Goal: Task Accomplishment & Management: Use online tool/utility

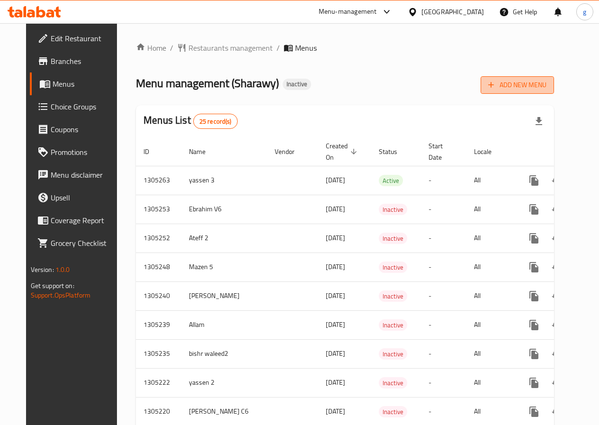
click at [547, 87] on span "Add New Menu" at bounding box center [517, 85] width 58 height 12
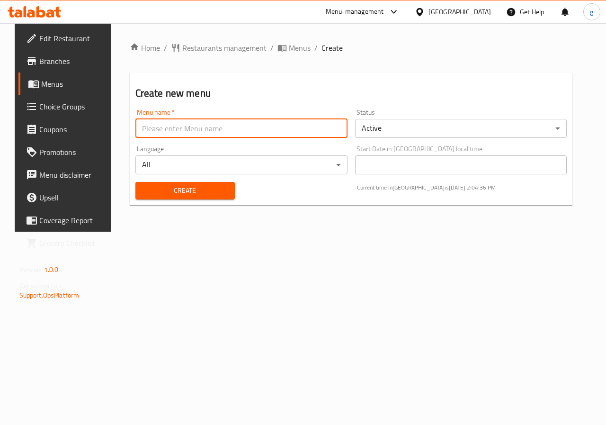
click at [151, 129] on input "text" at bounding box center [241, 128] width 212 height 19
type input "جاسر7"
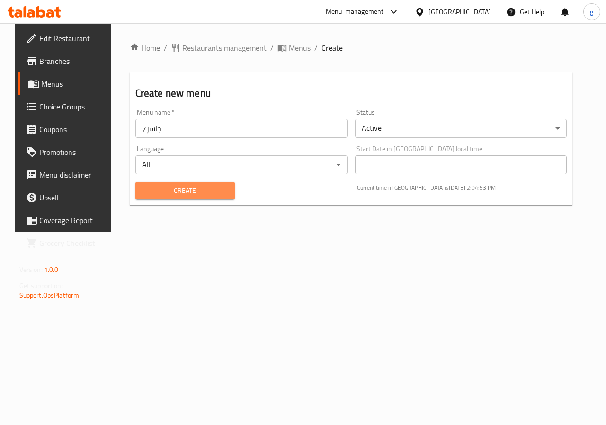
click at [171, 185] on span "Create" at bounding box center [185, 191] width 84 height 12
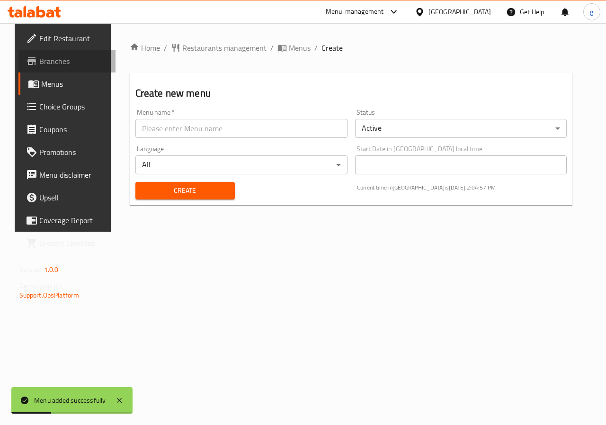
click at [47, 60] on span "Branches" at bounding box center [73, 60] width 69 height 11
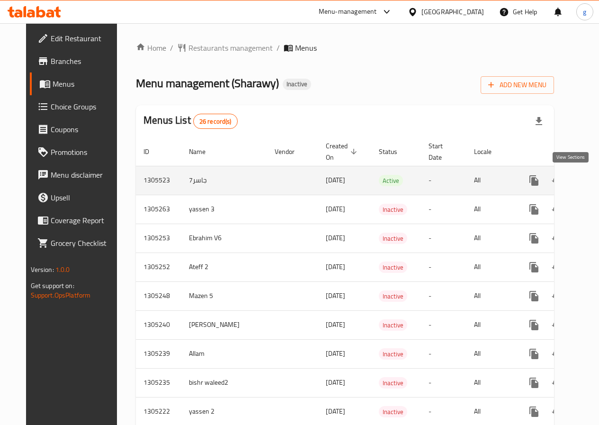
click at [597, 181] on icon "enhanced table" at bounding box center [602, 180] width 11 height 11
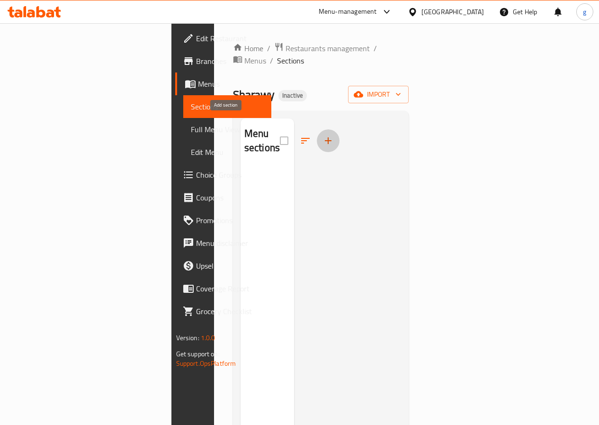
click at [317, 132] on button "button" at bounding box center [328, 140] width 23 height 23
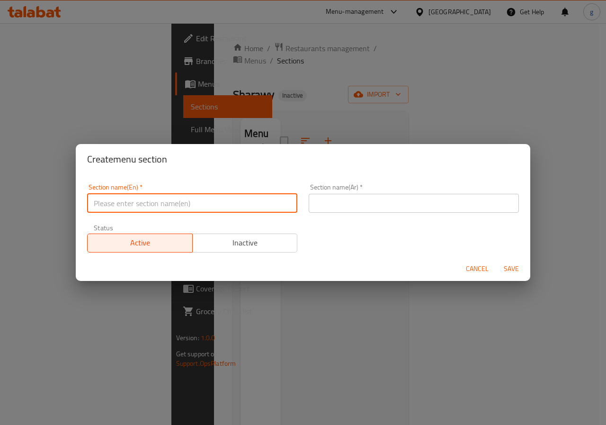
click at [194, 201] on input "text" at bounding box center [192, 203] width 210 height 19
click at [247, 198] on input "text" at bounding box center [192, 203] width 210 height 19
type input "b"
type input "Boxes"
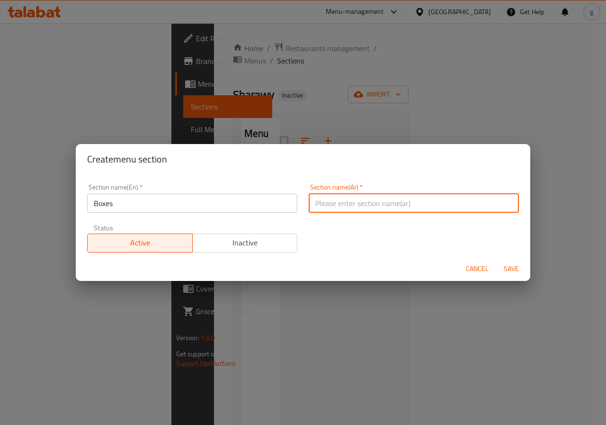
click at [358, 208] on input "text" at bounding box center [414, 203] width 210 height 19
type input "h"
type input "العلب"
click at [514, 273] on span "Save" at bounding box center [511, 269] width 23 height 12
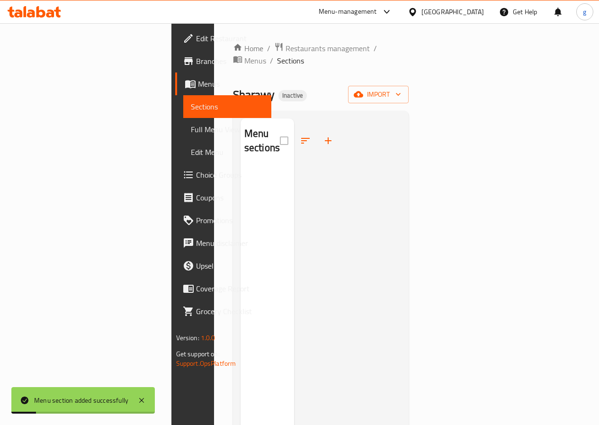
click at [244, 129] on h2 "Menu sections" at bounding box center [262, 140] width 36 height 28
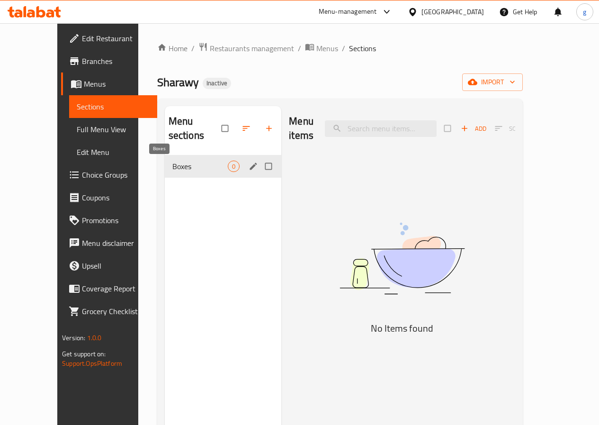
click at [175, 167] on span "Boxes" at bounding box center [200, 166] width 56 height 11
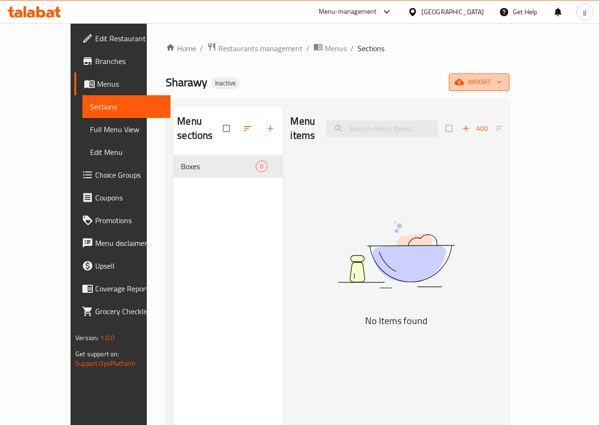
click at [502, 86] on span "import" at bounding box center [479, 82] width 45 height 12
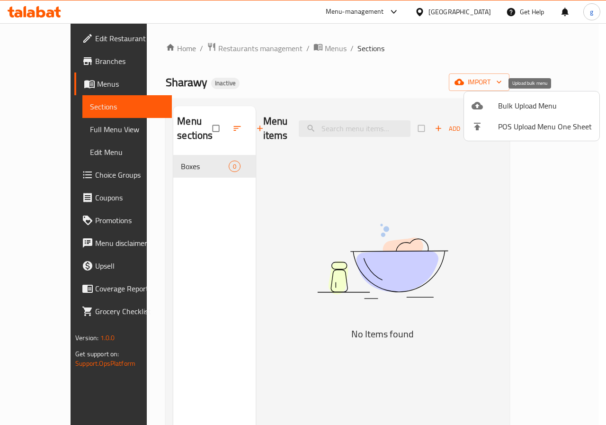
click at [524, 104] on span "Bulk Upload Menu" at bounding box center [545, 105] width 94 height 11
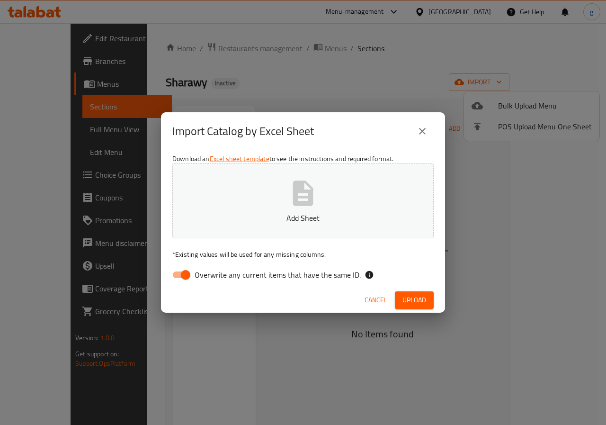
click at [335, 201] on button "Add Sheet" at bounding box center [302, 200] width 261 height 75
click at [182, 271] on input "Overwrite any current items that have the same ID." at bounding box center [186, 275] width 54 height 18
checkbox input "false"
click at [424, 297] on span "Upload" at bounding box center [415, 300] width 24 height 12
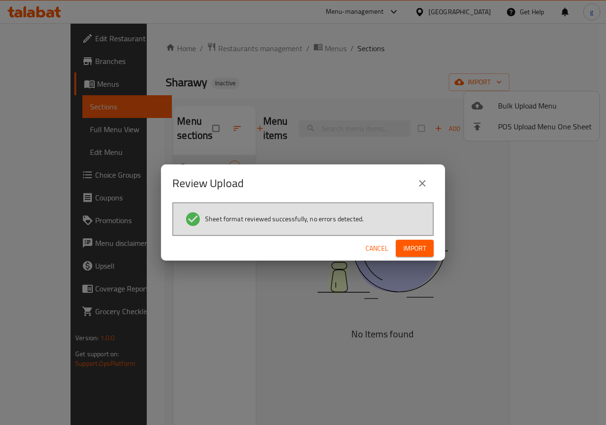
click at [422, 252] on span "Import" at bounding box center [415, 249] width 23 height 12
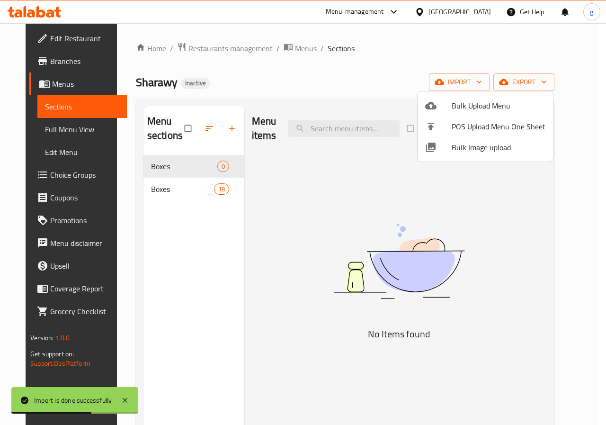
click at [187, 189] on div at bounding box center [303, 212] width 606 height 425
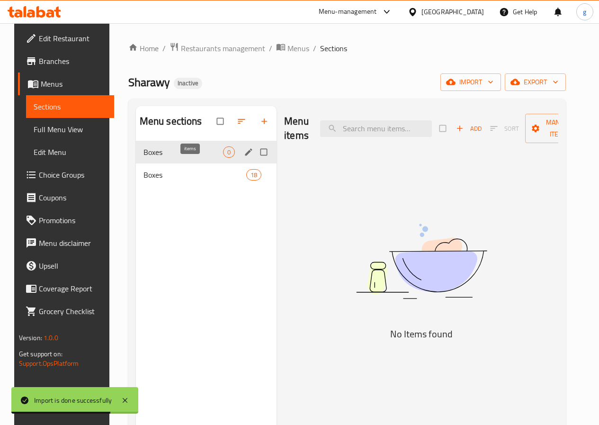
click at [224, 157] on span "0" at bounding box center [229, 152] width 11 height 9
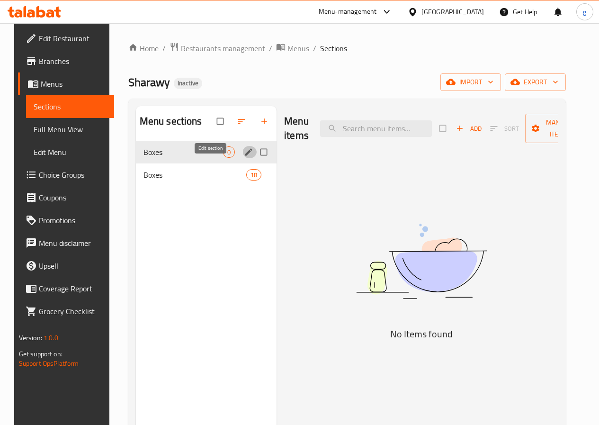
click at [243, 158] on button "edit" at bounding box center [250, 152] width 14 height 12
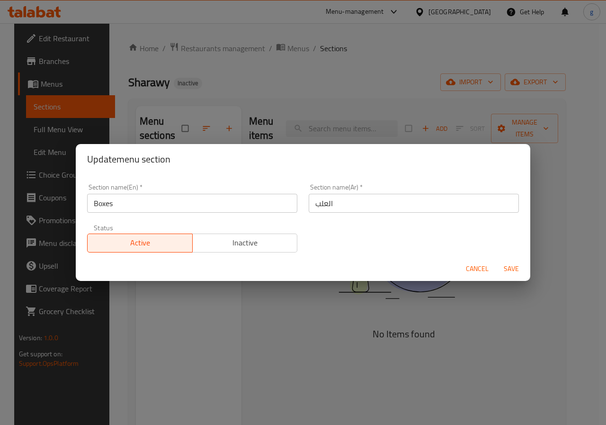
click at [484, 272] on span "Cancel" at bounding box center [477, 269] width 23 height 12
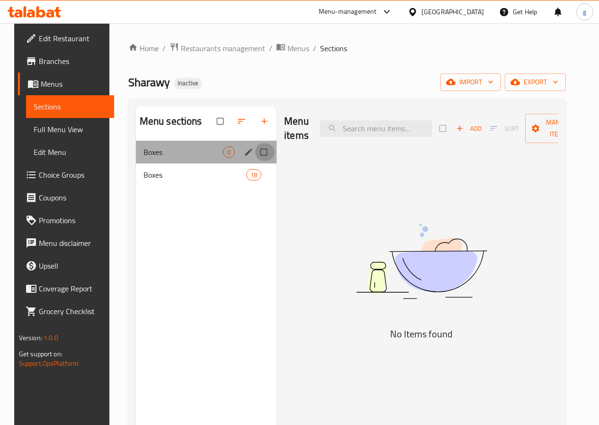
click at [255, 161] on input "Menu sections" at bounding box center [265, 152] width 20 height 18
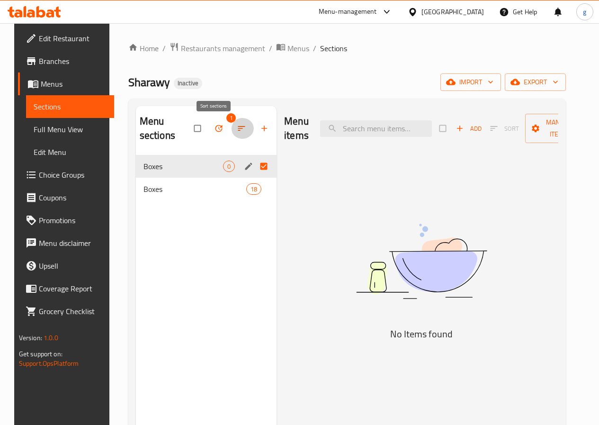
click at [237, 128] on icon "button" at bounding box center [241, 128] width 9 height 9
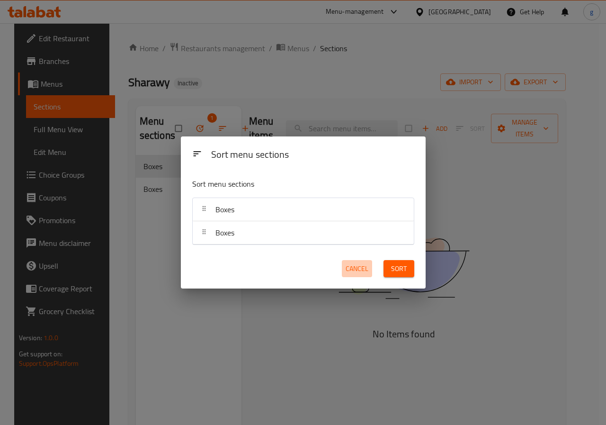
click at [363, 266] on span "Cancel" at bounding box center [357, 269] width 23 height 12
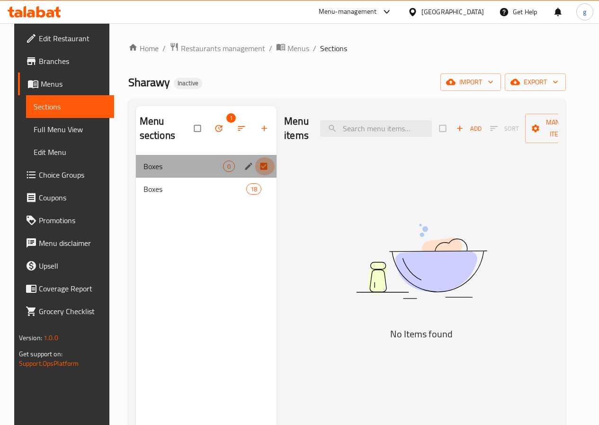
click at [255, 167] on input "Menu sections" at bounding box center [265, 166] width 20 height 18
checkbox input "false"
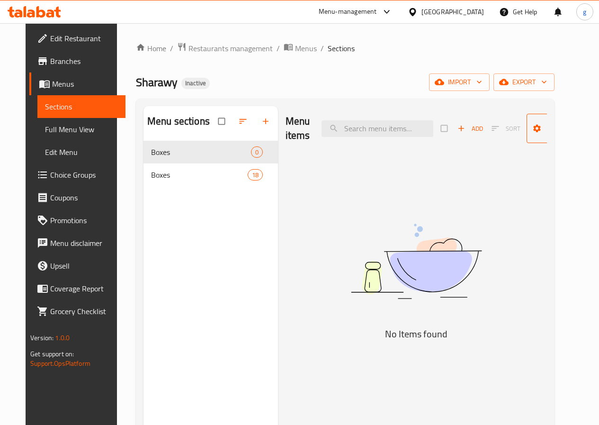
click at [577, 132] on icon "button" at bounding box center [581, 128] width 9 height 9
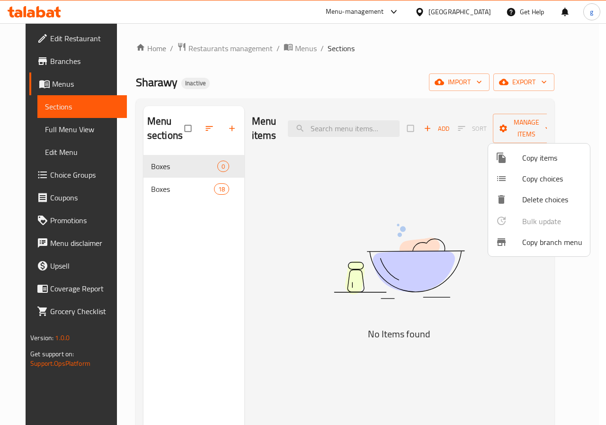
click at [505, 199] on icon at bounding box center [501, 199] width 11 height 11
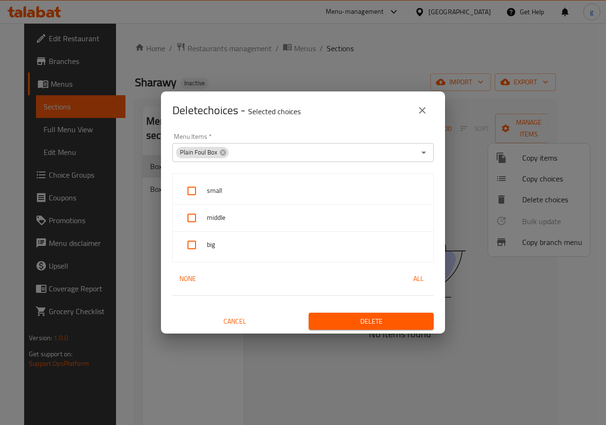
scroll to position [2, 0]
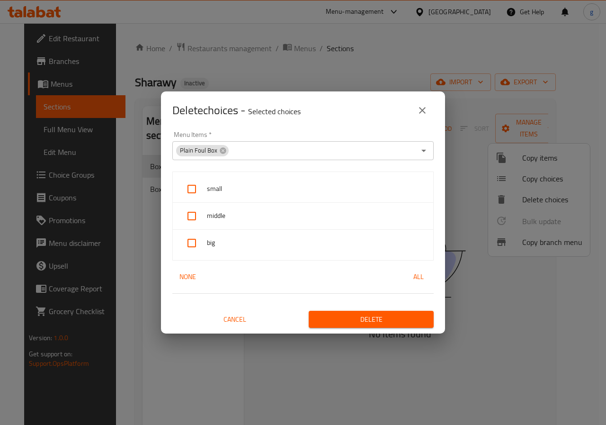
click at [429, 108] on button "close" at bounding box center [422, 110] width 23 height 23
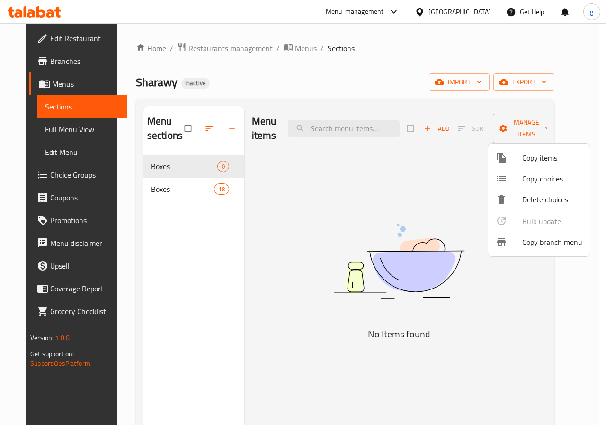
click at [217, 168] on div at bounding box center [303, 212] width 606 height 425
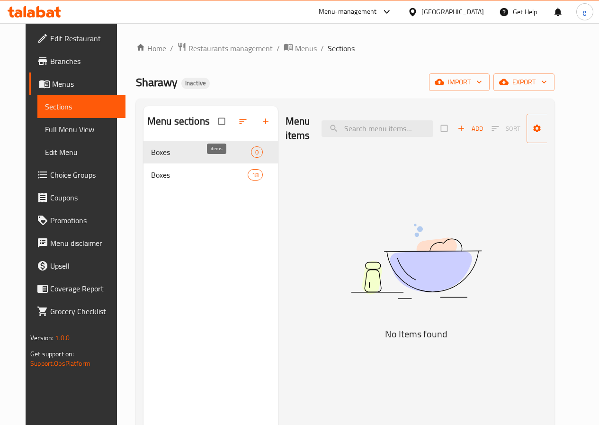
click at [252, 157] on span "0" at bounding box center [257, 152] width 11 height 9
click at [577, 129] on span "button" at bounding box center [582, 128] width 11 height 9
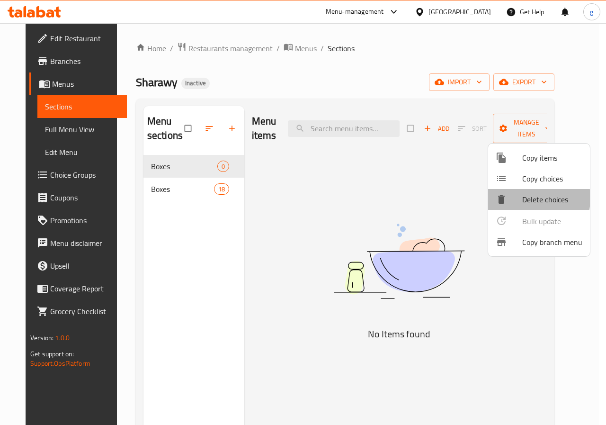
click at [518, 198] on div at bounding box center [509, 199] width 27 height 11
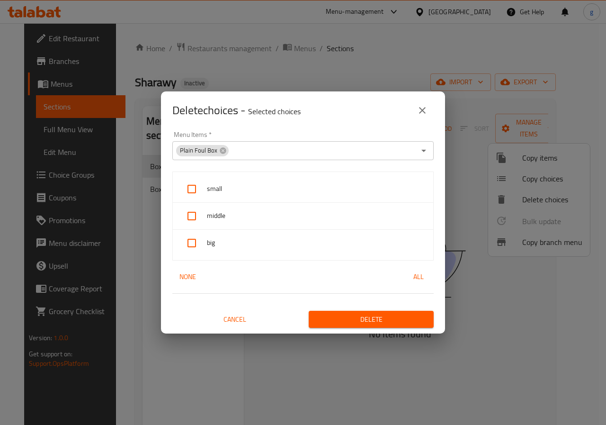
click at [422, 106] on icon "close" at bounding box center [422, 110] width 11 height 11
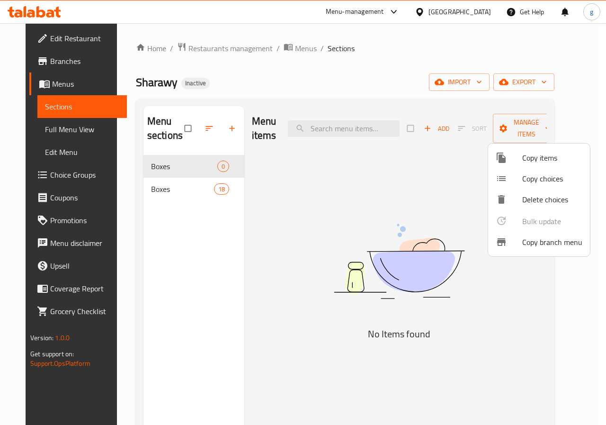
click at [402, 188] on div at bounding box center [303, 212] width 606 height 425
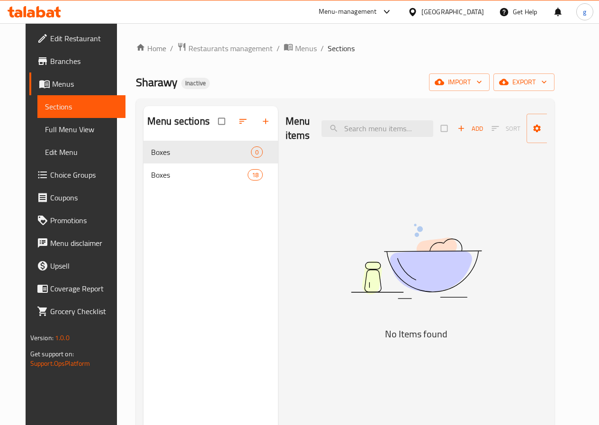
drag, startPoint x: 141, startPoint y: 157, endPoint x: 244, endPoint y: 180, distance: 105.5
click at [244, 180] on div "Menu sections Boxes 0 Boxes 18 Menu items Add Sort Manage items No Items found" at bounding box center [346, 318] width 404 height 425
